Goal: Check status: Check status

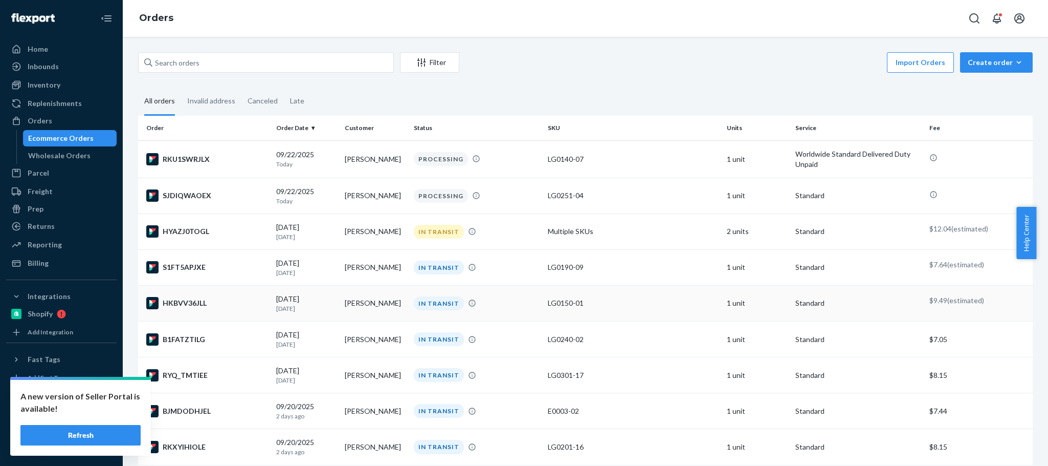
click at [358, 307] on td "[PERSON_NAME]" at bounding box center [375, 303] width 69 height 36
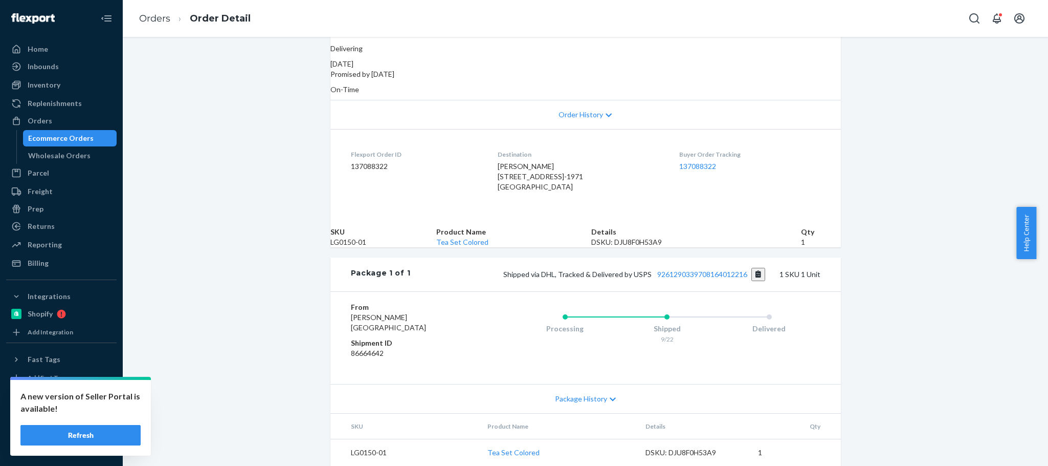
scroll to position [215, 0]
click at [755, 268] on button "Copy tracking number" at bounding box center [759, 274] width 14 height 13
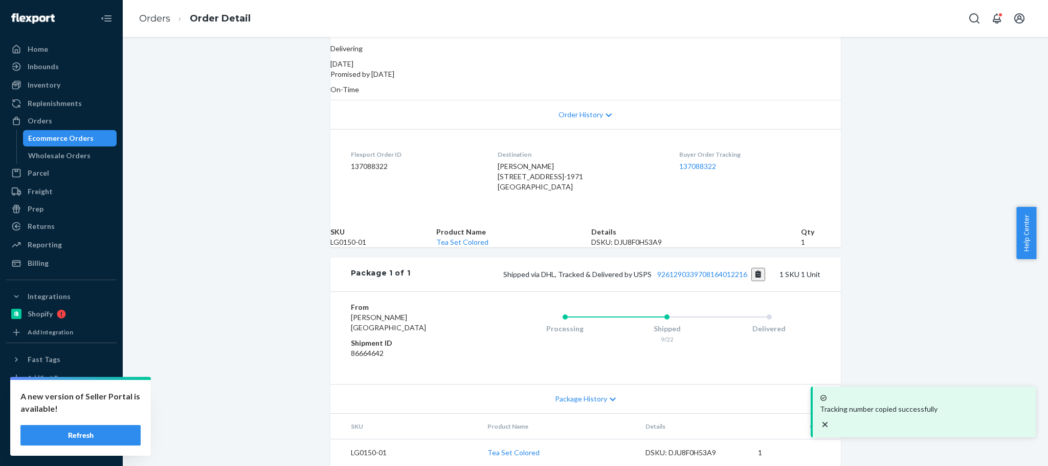
scroll to position [0, 0]
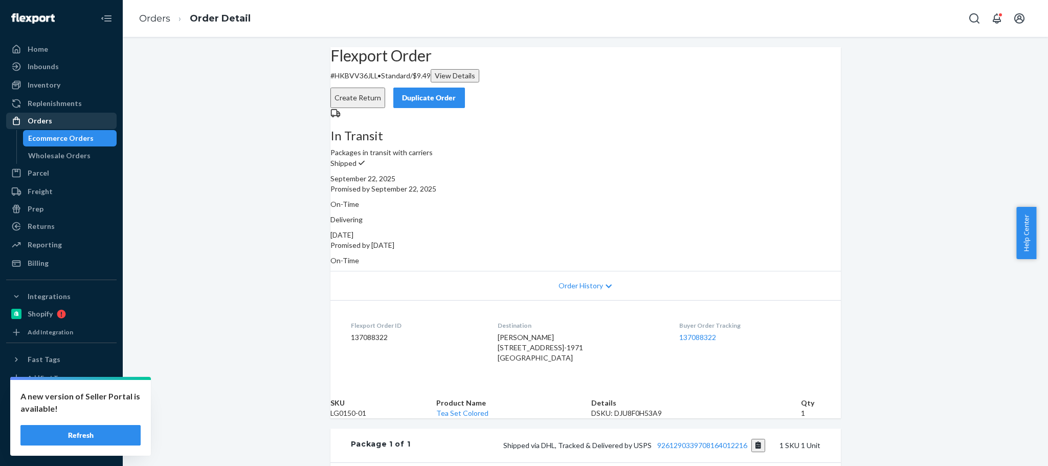
click at [63, 121] on div "Orders" at bounding box center [61, 121] width 108 height 14
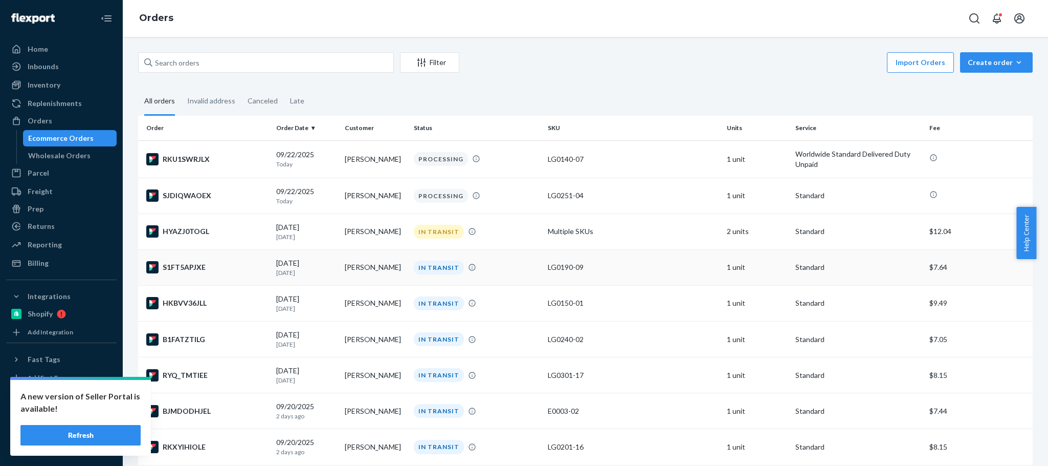
click at [369, 266] on td "[PERSON_NAME]" at bounding box center [375, 267] width 69 height 36
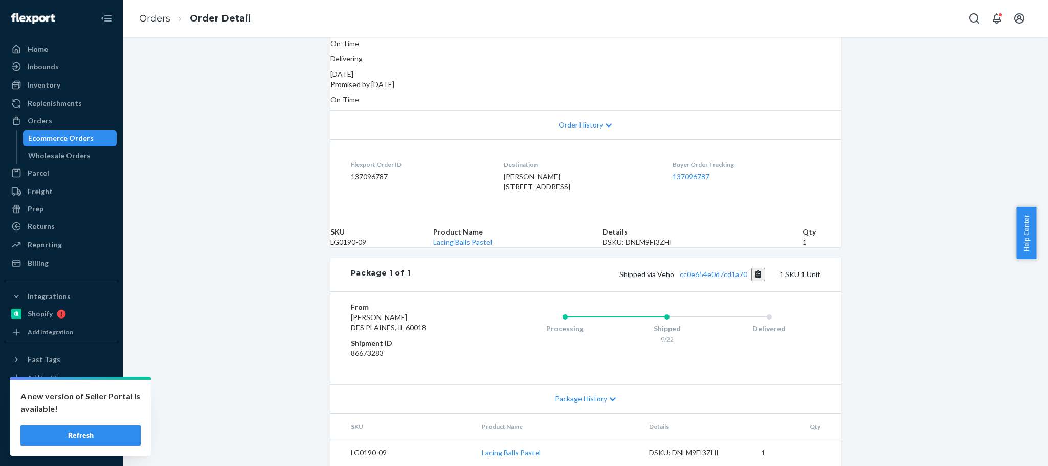
scroll to position [189, 0]
click at [752, 281] on button "Copy tracking number" at bounding box center [759, 274] width 14 height 13
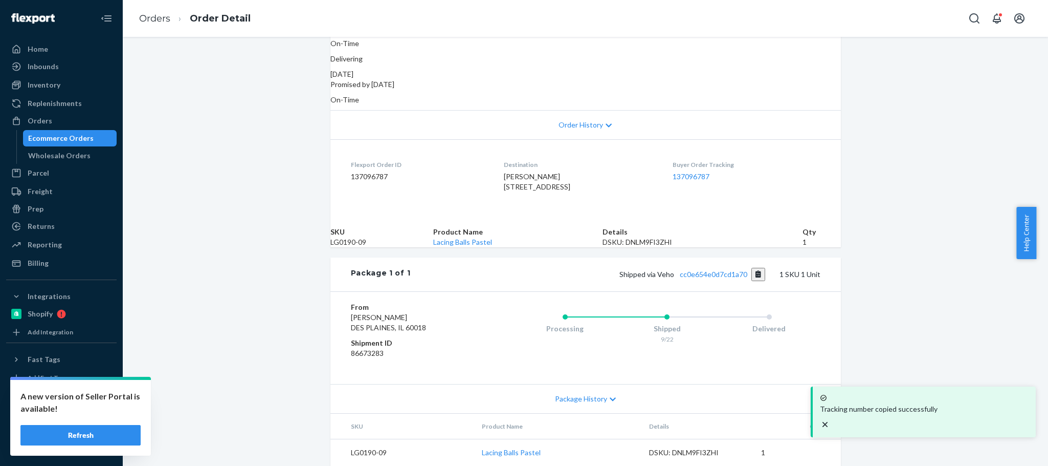
click at [661, 278] on span "Shipped via Veho cc0e654e0d7cd1a70" at bounding box center [693, 274] width 146 height 9
copy span "Veho"
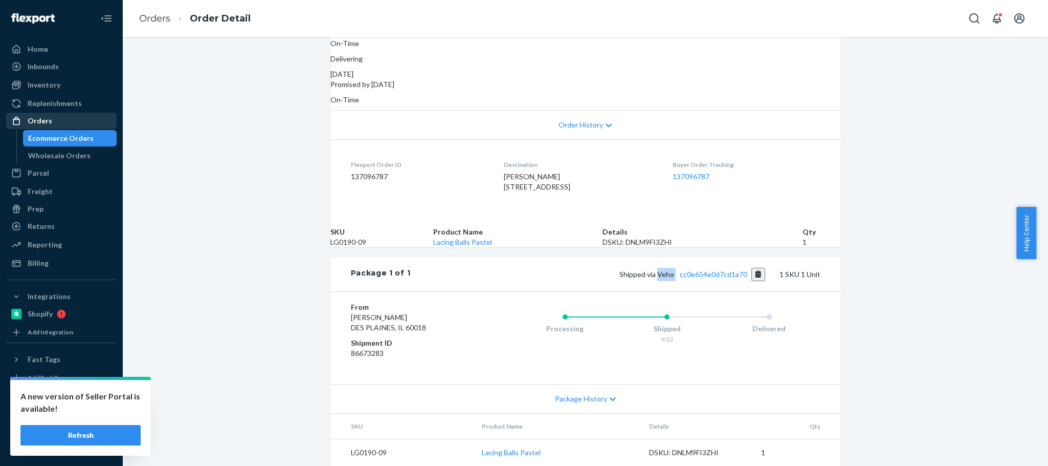
click at [61, 123] on div "Orders" at bounding box center [61, 121] width 108 height 14
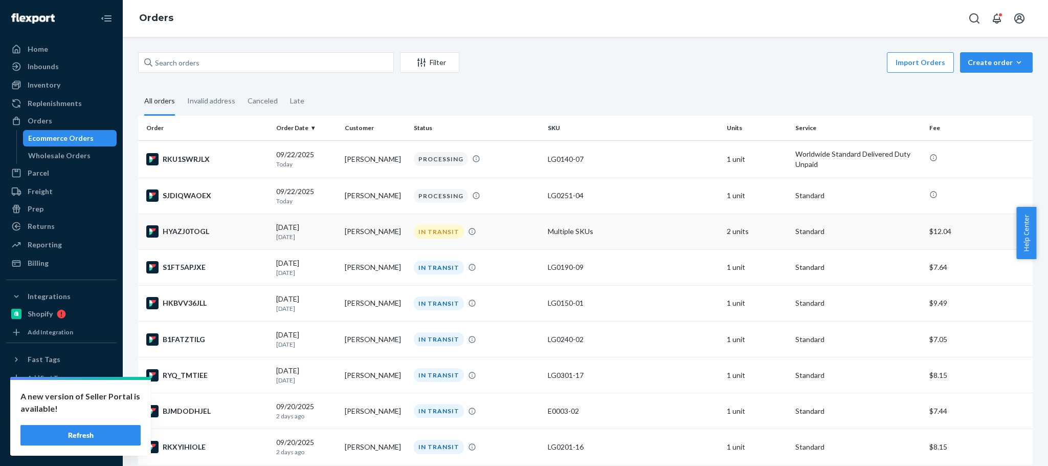
click at [330, 232] on div "[DATE] [DATE]" at bounding box center [306, 231] width 60 height 19
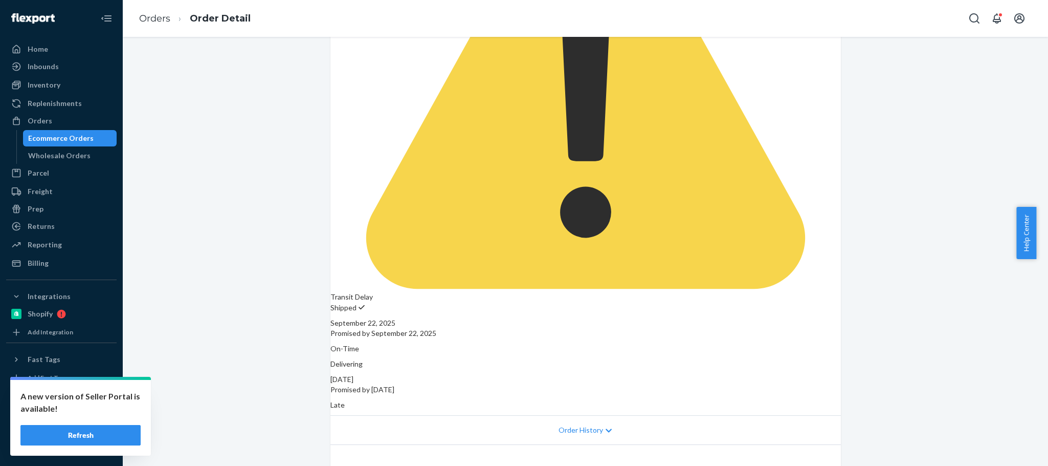
scroll to position [319, 0]
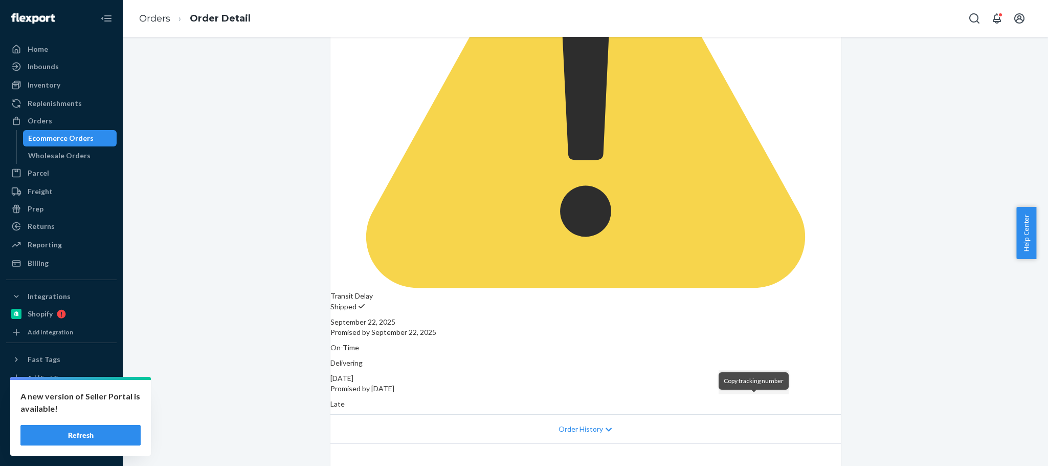
drag, startPoint x: 628, startPoint y: 185, endPoint x: 742, endPoint y: 185, distance: 114.1
drag, startPoint x: 344, startPoint y: 181, endPoint x: 743, endPoint y: 175, distance: 398.6
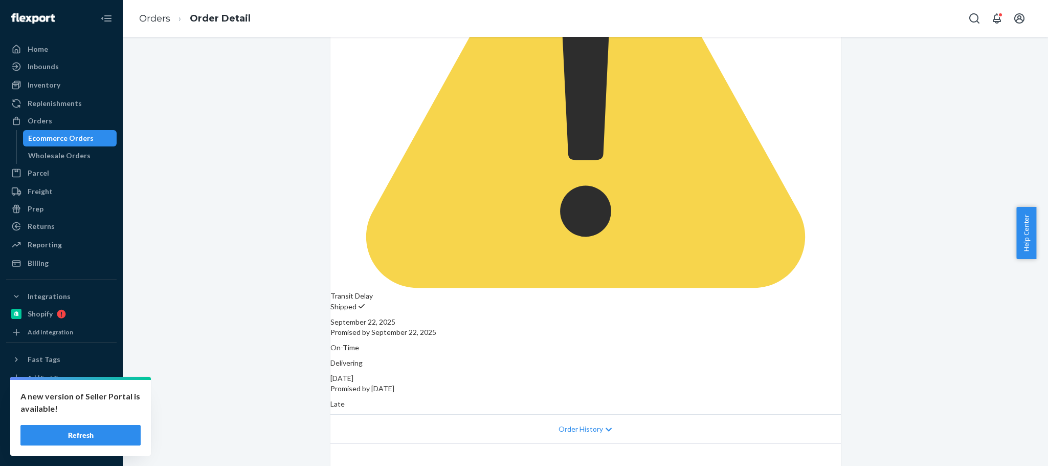
copy div "Package 1 of 2 Shipped via Veho 9174273521fcd4177"
drag, startPoint x: 498, startPoint y: 406, endPoint x: 504, endPoint y: 400, distance: 8.7
drag, startPoint x: 341, startPoint y: 404, endPoint x: 742, endPoint y: 401, distance: 400.6
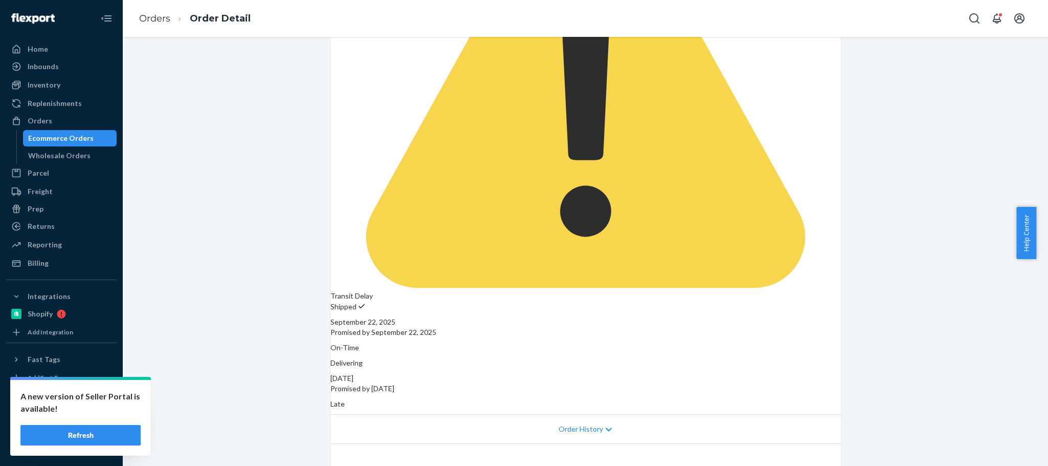
copy div "Package 2 of 2 Shipped via DHL, Tracked & Delivered by USPS 9261290316871757152…"
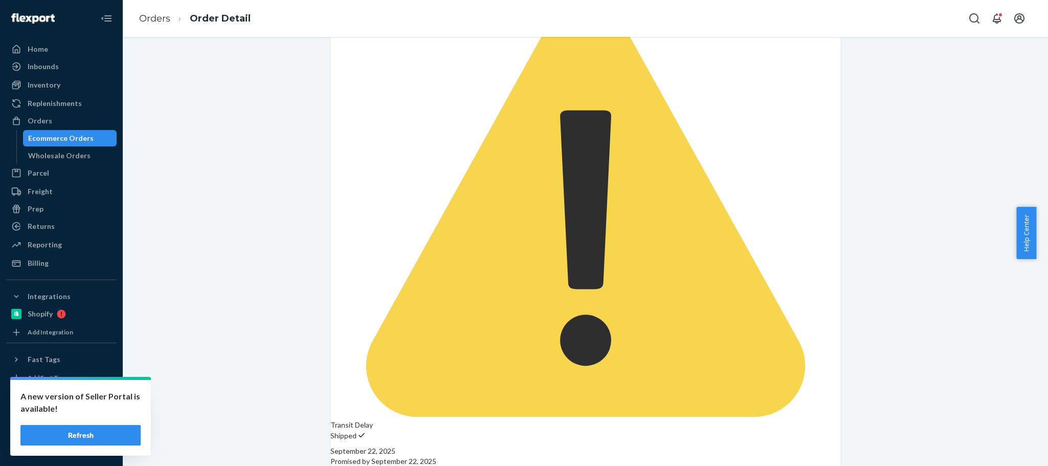
scroll to position [191, 0]
copy span "Veho"
click at [45, 120] on div "Orders" at bounding box center [40, 121] width 25 height 10
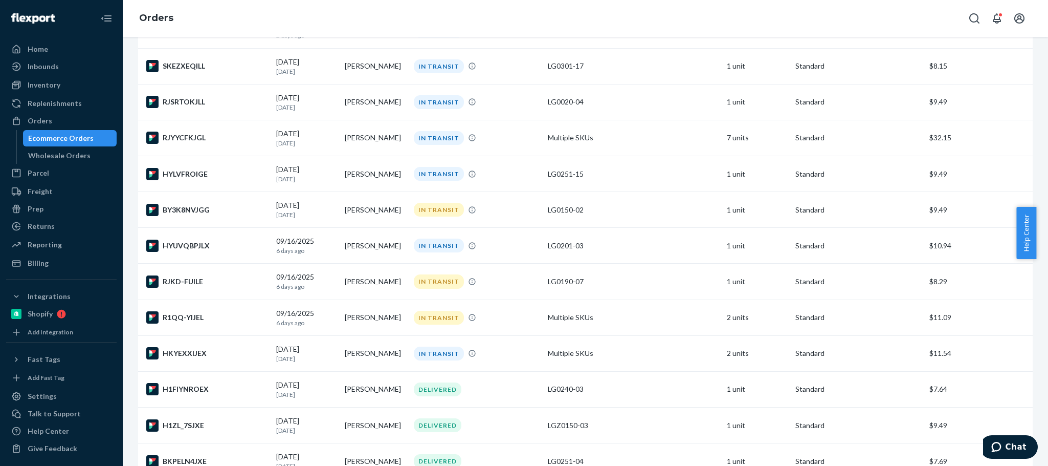
scroll to position [429, 0]
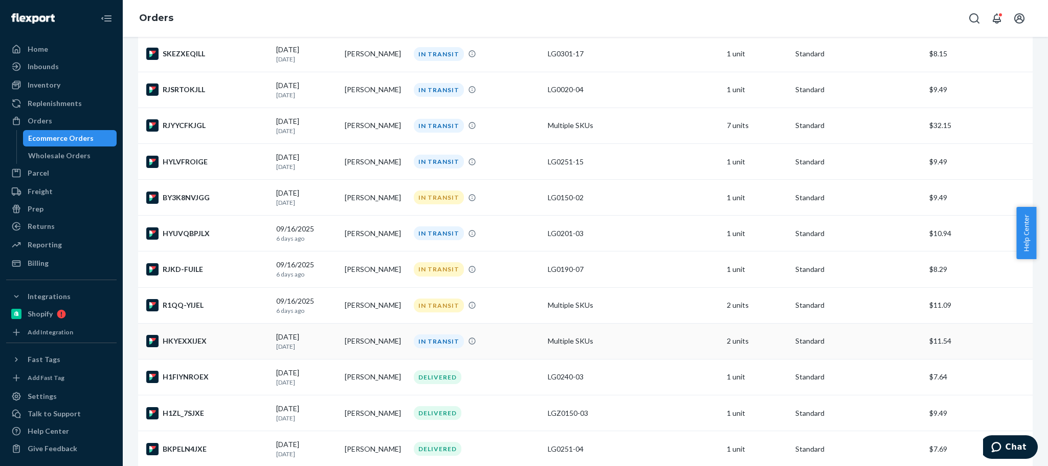
click at [378, 344] on td "[PERSON_NAME]" at bounding box center [375, 341] width 69 height 36
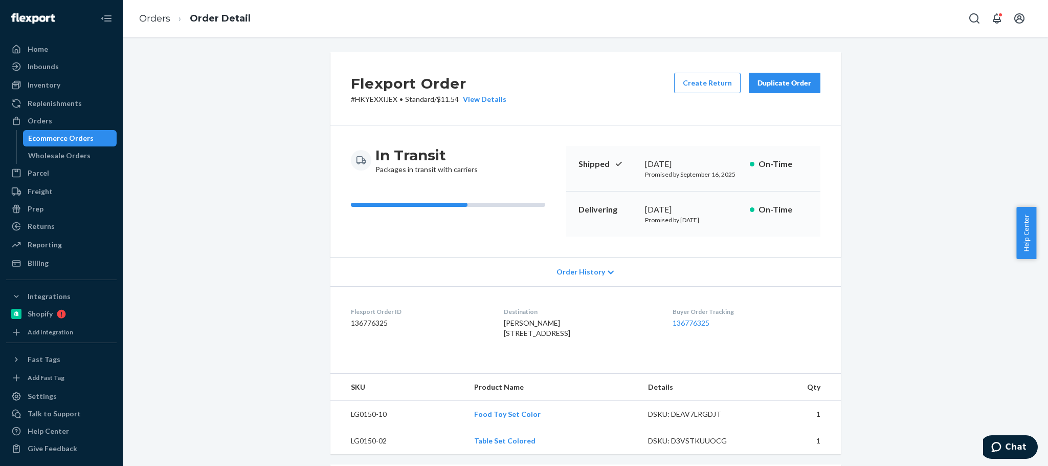
click at [560, 279] on div "Order History" at bounding box center [586, 271] width 511 height 29
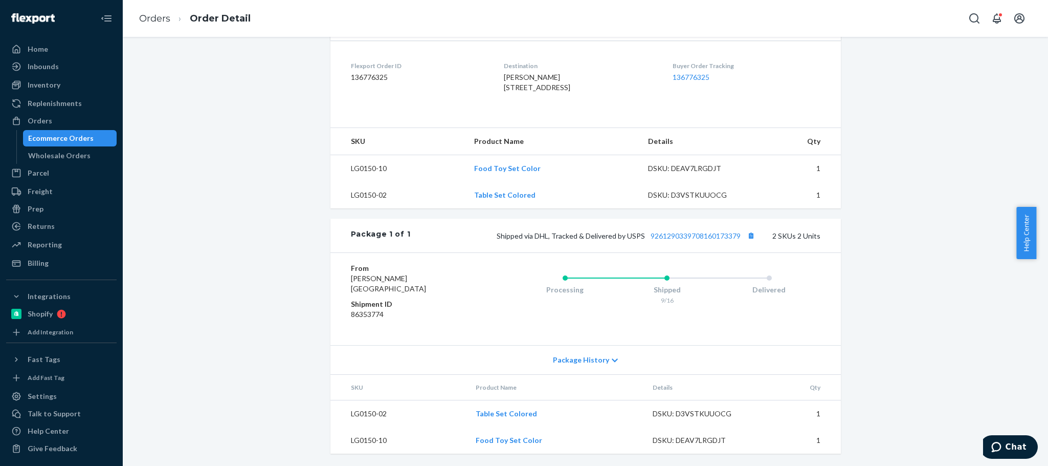
scroll to position [539, 0]
click at [553, 359] on span "Package History" at bounding box center [581, 360] width 56 height 10
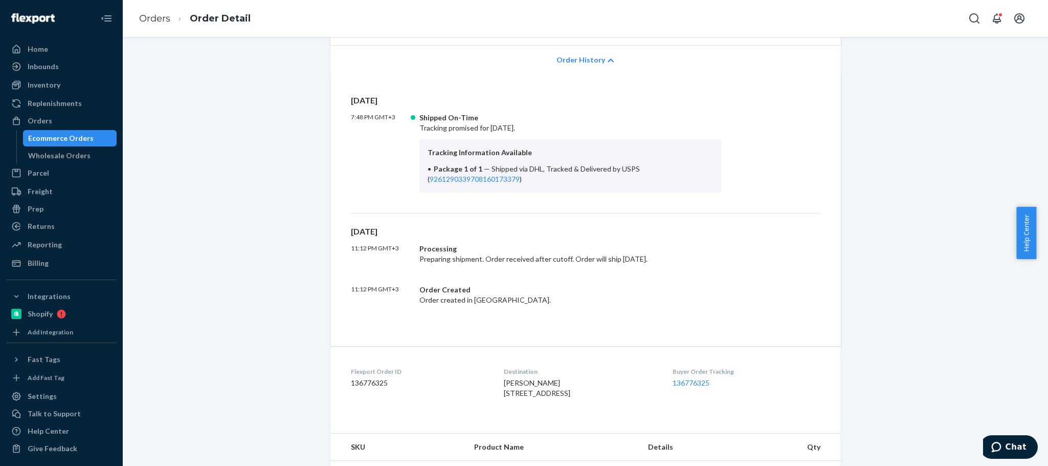
scroll to position [211, 0]
click at [46, 117] on div "Orders" at bounding box center [40, 121] width 25 height 10
